Goal: Information Seeking & Learning: Learn about a topic

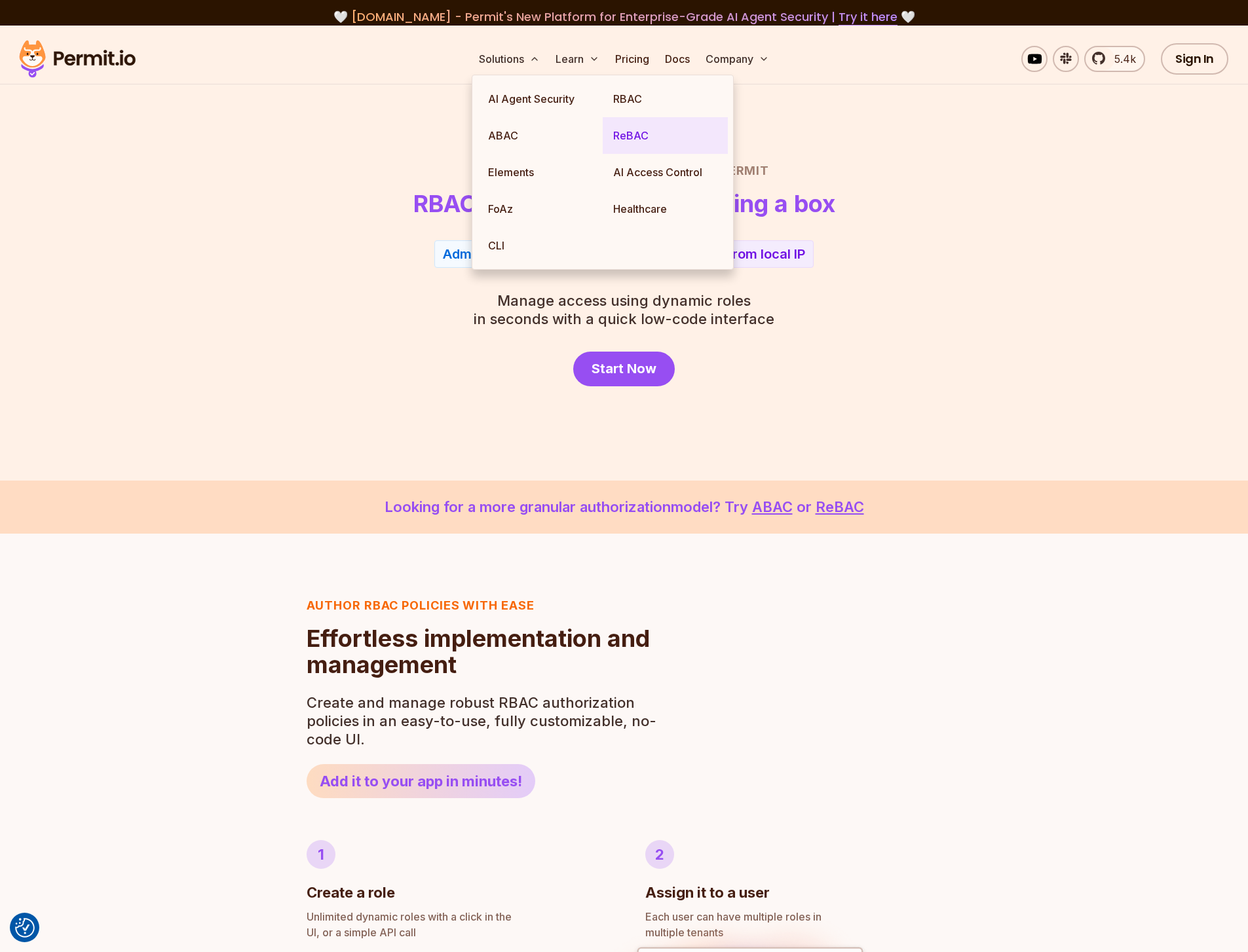
click at [636, 137] on link "ReBAC" at bounding box center [665, 136] width 125 height 37
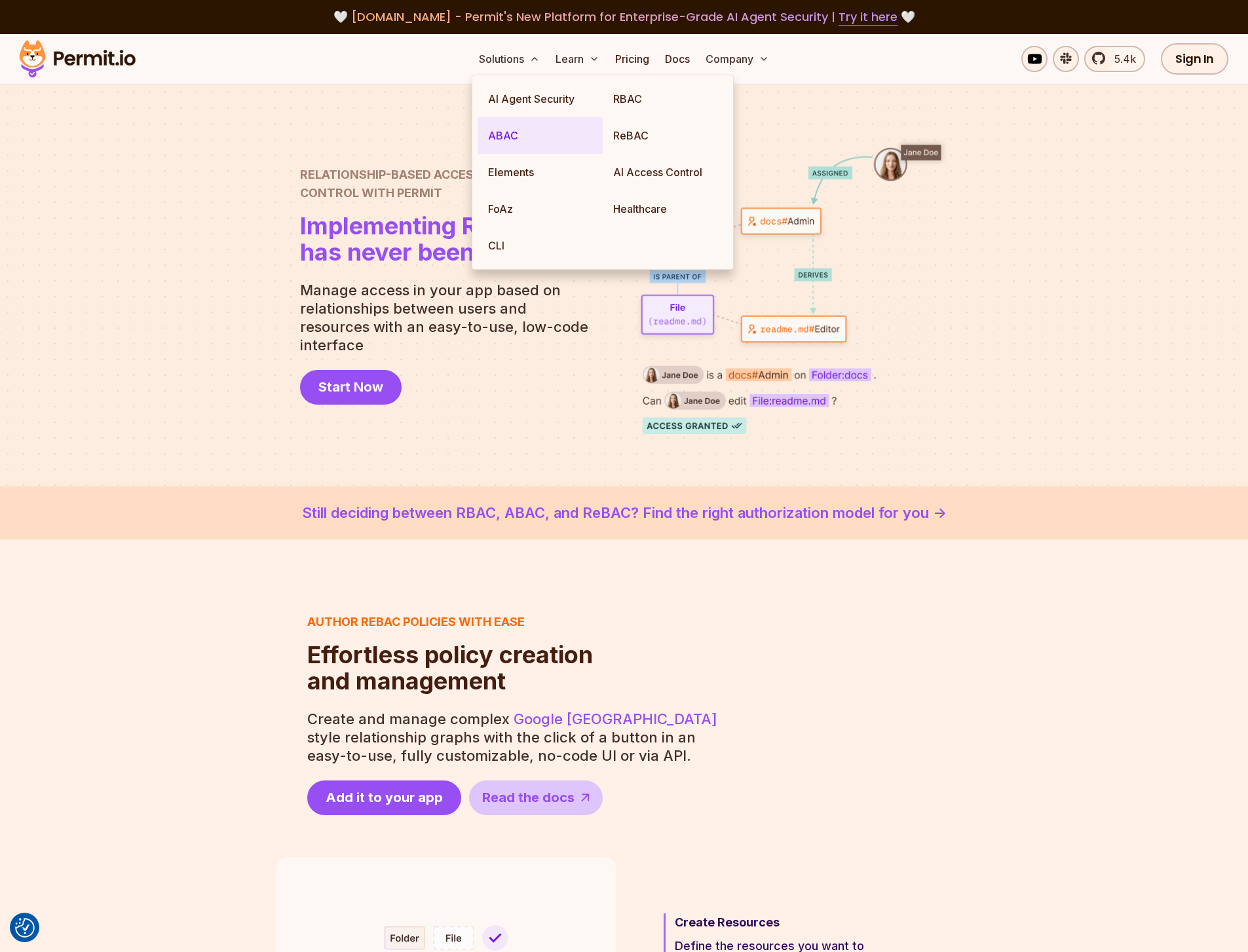
click at [515, 138] on link "ABAC" at bounding box center [540, 136] width 125 height 37
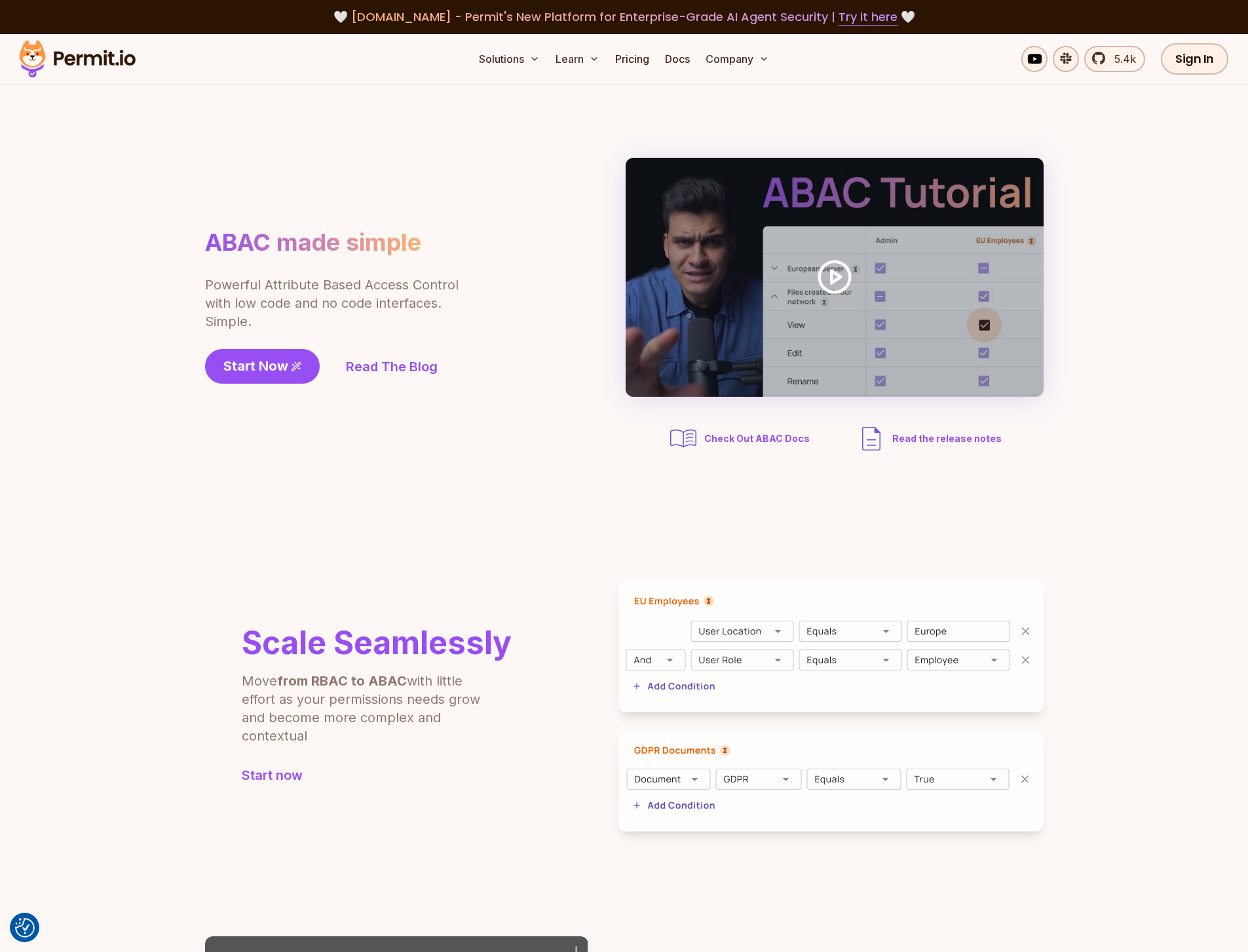
click at [280, 299] on p "Powerful Attribute Based Access Control with low code and no code interfaces. S…" at bounding box center [333, 303] width 256 height 55
click at [389, 366] on link "Read The Blog" at bounding box center [391, 366] width 92 height 18
click at [691, 62] on link "Docs" at bounding box center [677, 58] width 35 height 26
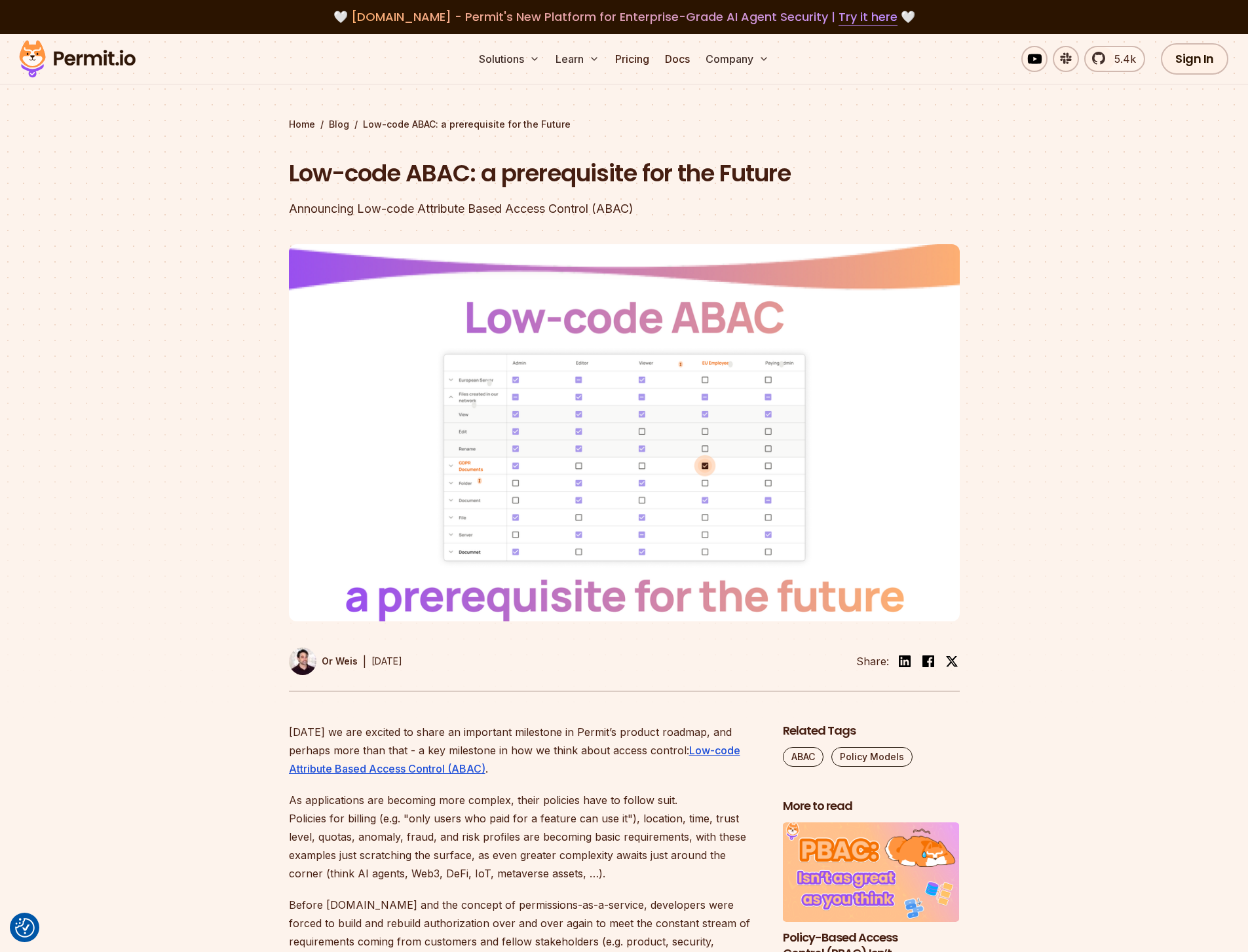
click at [542, 449] on img at bounding box center [624, 432] width 671 height 377
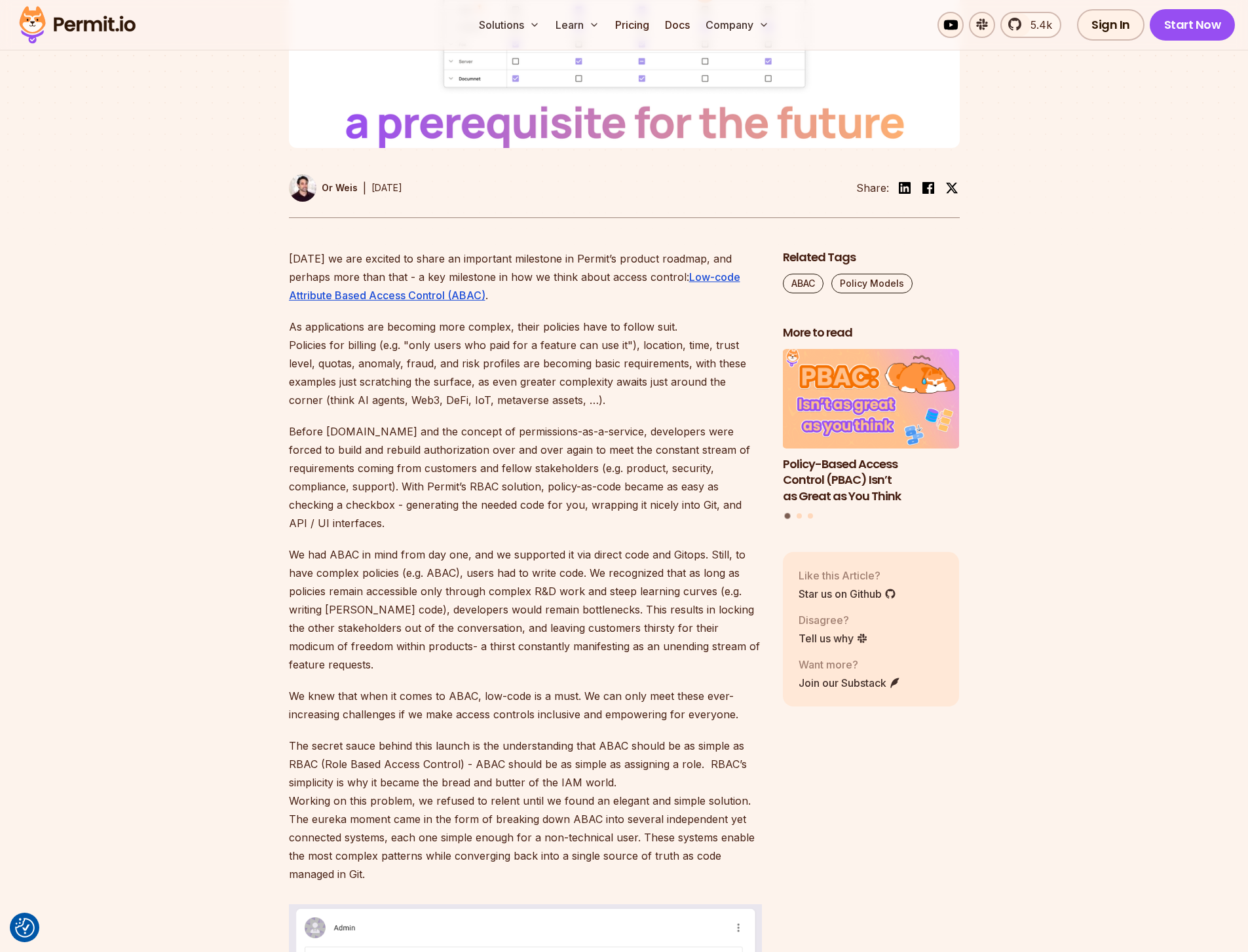
scroll to position [140, 0]
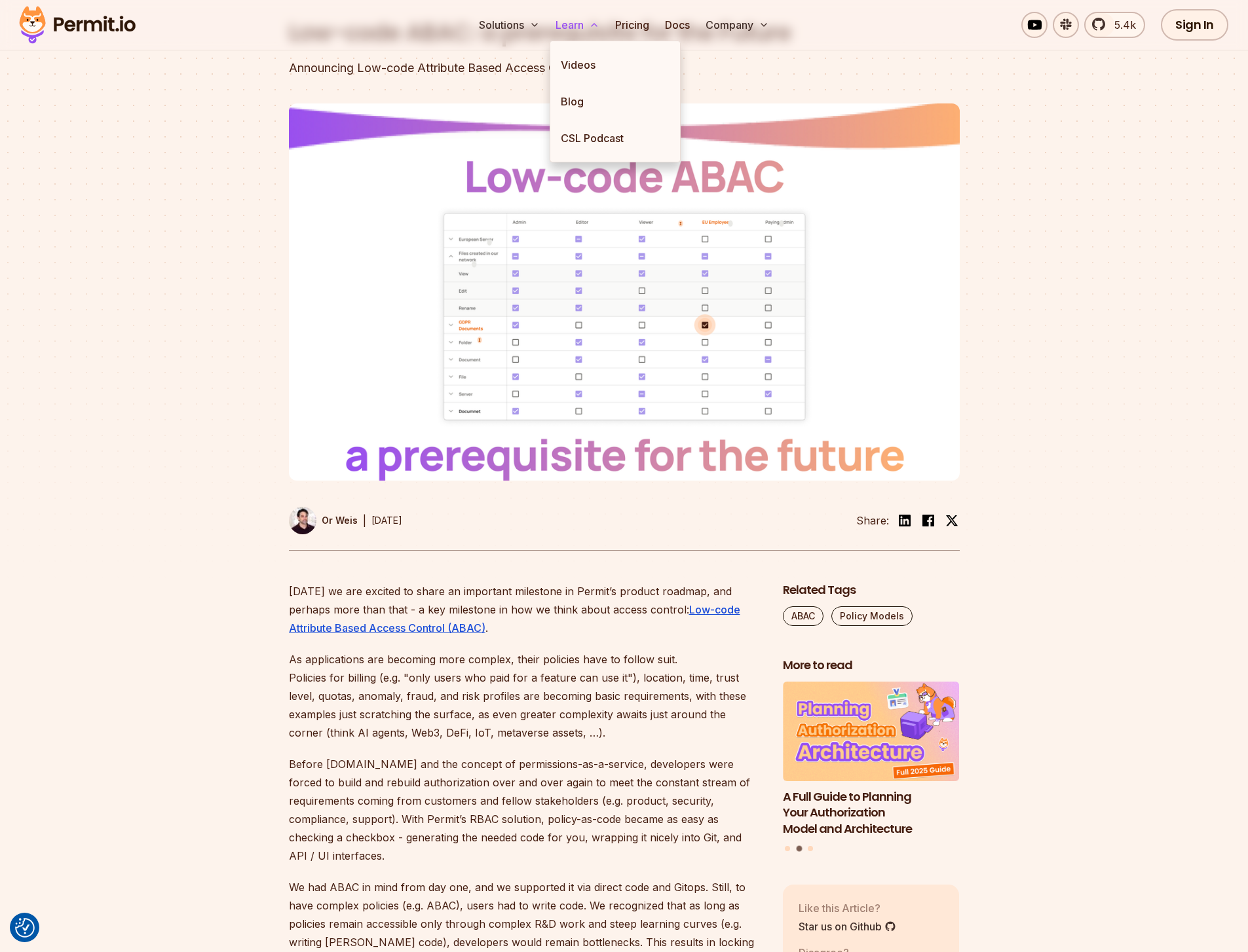
click at [585, 29] on button "Learn" at bounding box center [577, 24] width 54 height 26
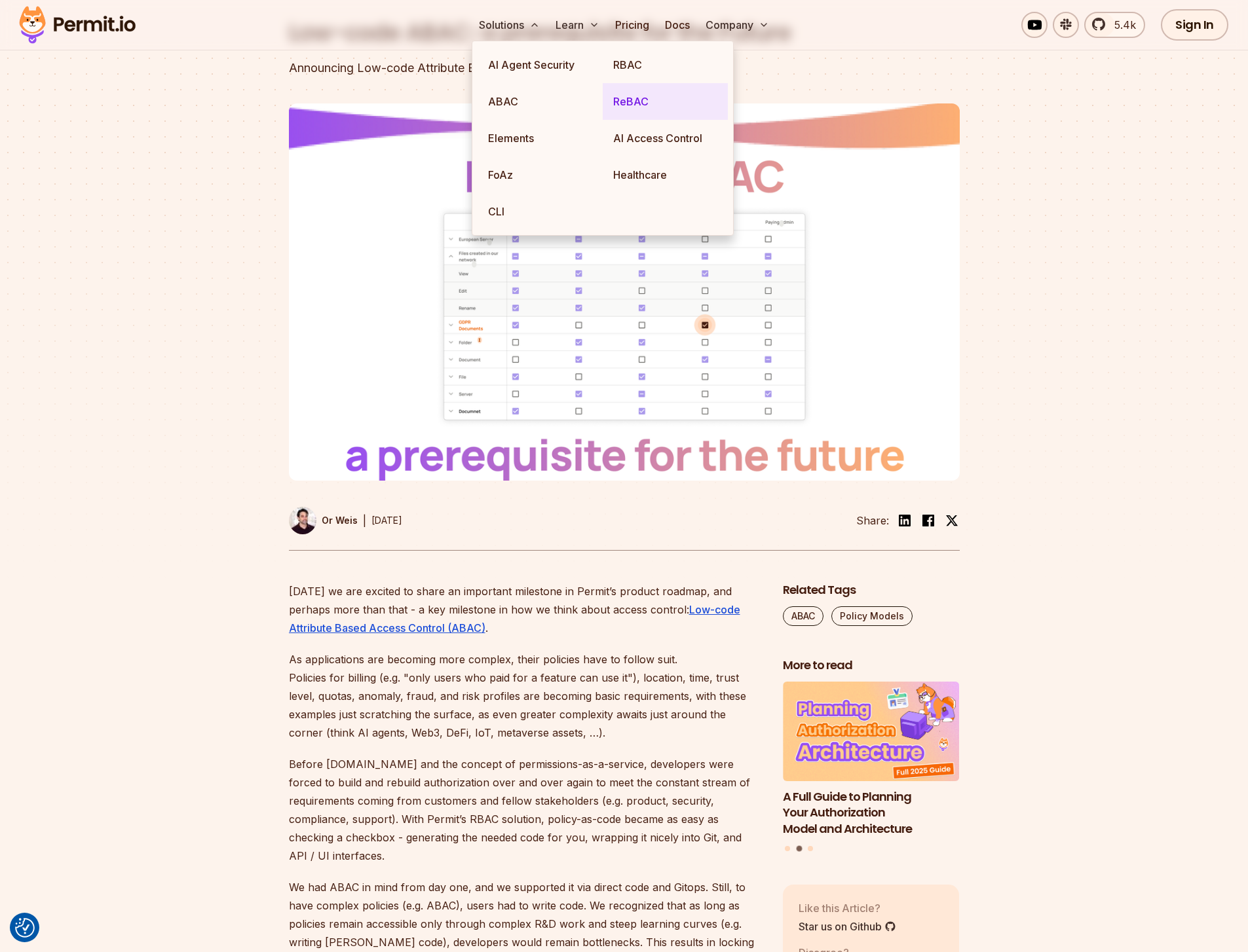
click at [640, 100] on link "ReBAC" at bounding box center [665, 102] width 125 height 37
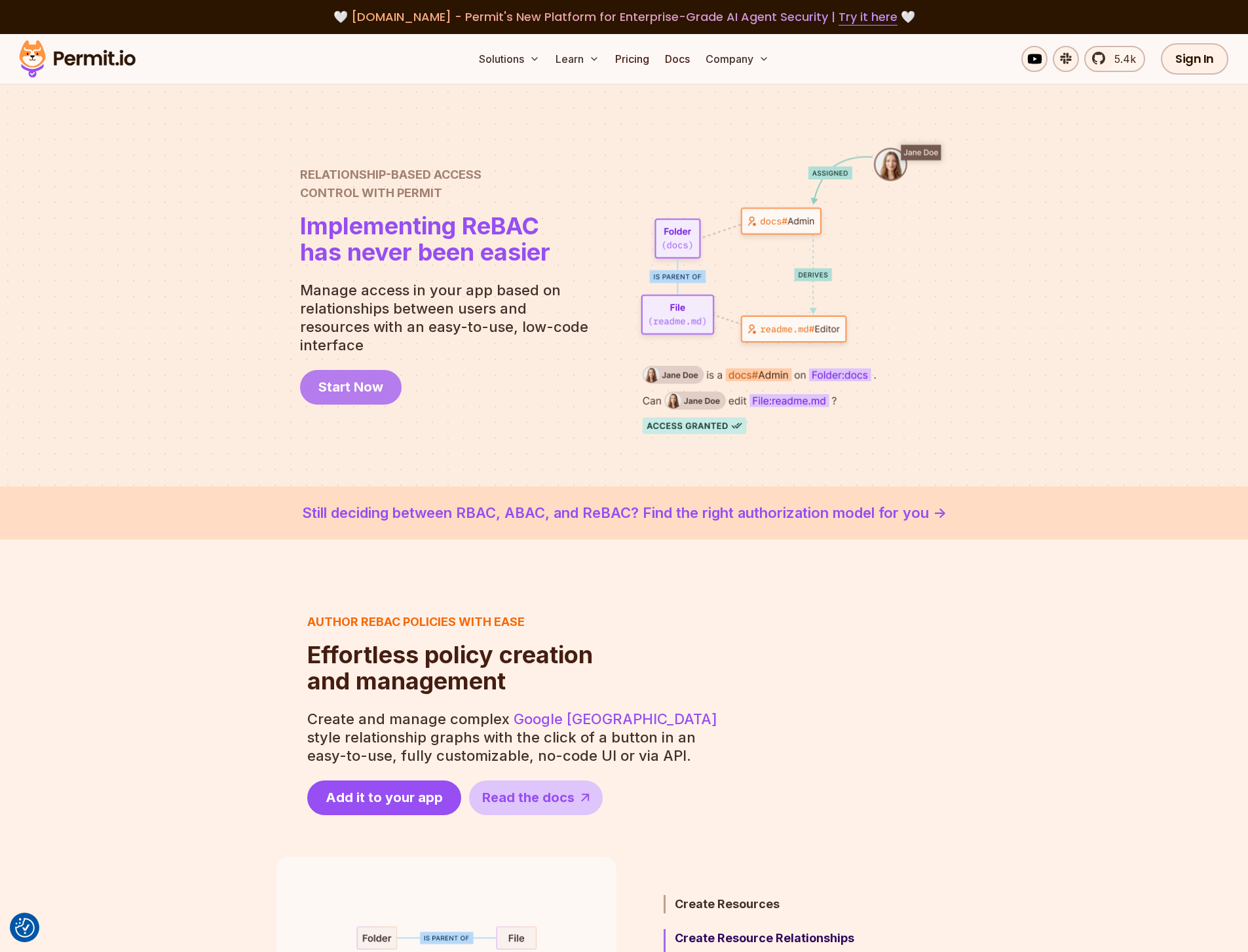
click at [356, 378] on span "Start Now" at bounding box center [350, 386] width 65 height 18
